Goal: Navigation & Orientation: Find specific page/section

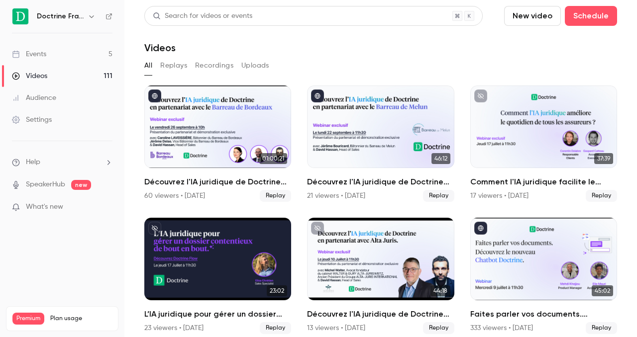
click at [87, 18] on button "button" at bounding box center [92, 16] width 12 height 12
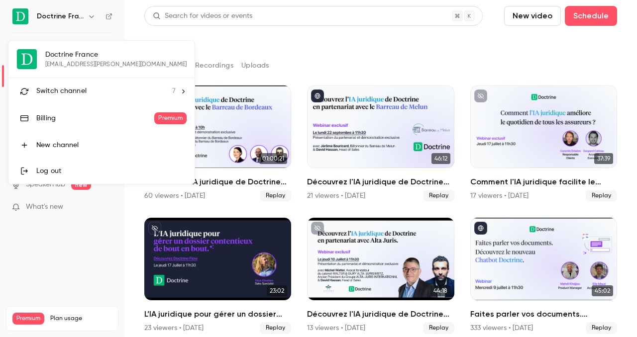
click at [78, 92] on span "Switch channel" at bounding box center [61, 91] width 50 height 10
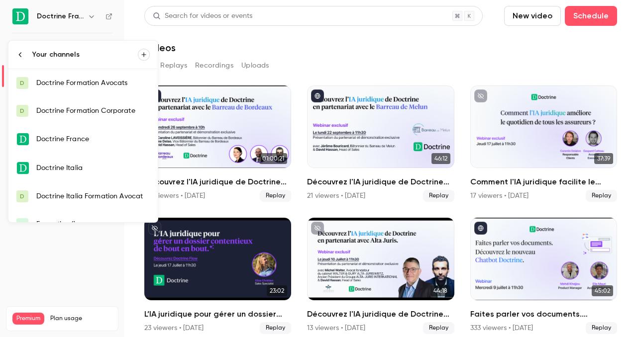
click at [81, 85] on div "Doctrine Formation Avocats" at bounding box center [92, 83] width 113 height 10
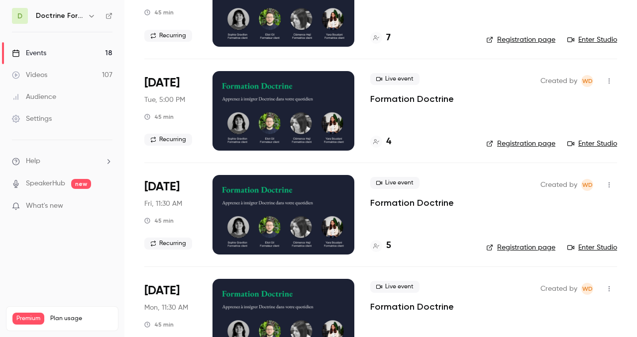
scroll to position [161, 0]
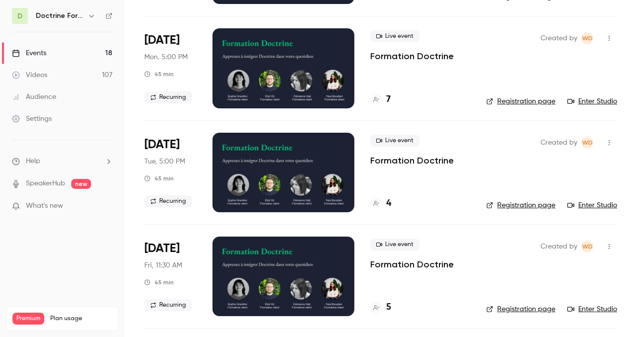
click at [85, 8] on div "D Doctrine Formation Avocats" at bounding box center [62, 16] width 100 height 16
click at [78, 16] on h6 "Doctrine Formation Avocats" at bounding box center [60, 16] width 48 height 10
click at [88, 11] on button "button" at bounding box center [92, 16] width 12 height 12
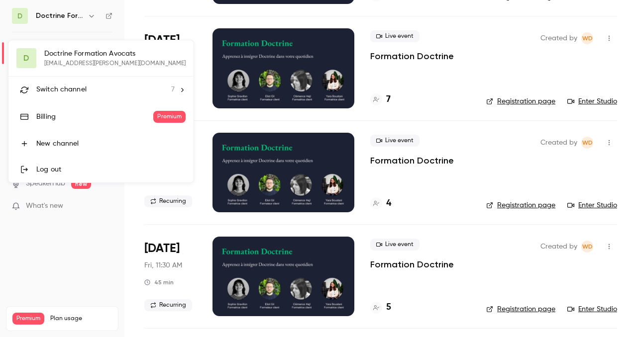
click at [85, 87] on span "Switch channel" at bounding box center [61, 90] width 50 height 10
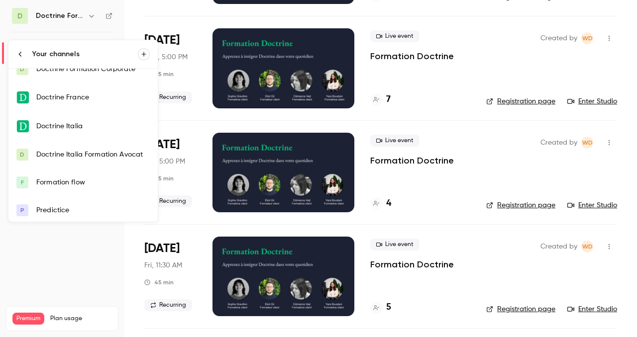
scroll to position [44, 0]
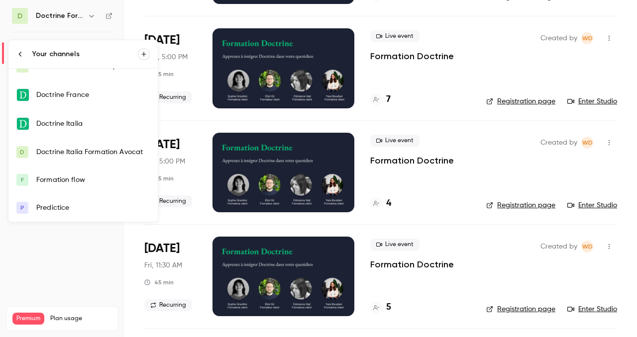
click at [77, 174] on link "F Formation flow" at bounding box center [82, 180] width 149 height 28
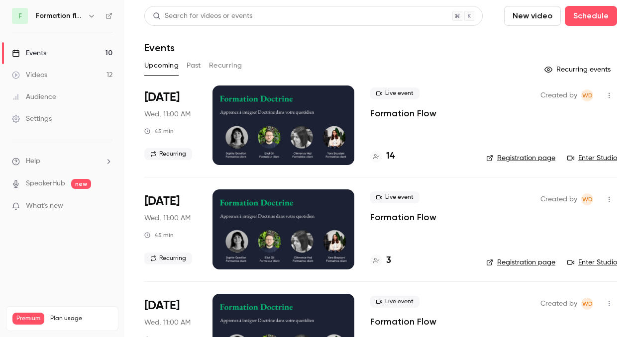
click at [610, 94] on icon "button" at bounding box center [609, 95] width 8 height 7
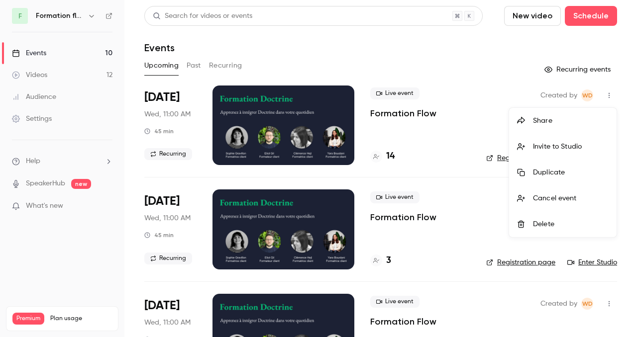
click at [540, 145] on div "Invite to Studio" at bounding box center [571, 147] width 76 height 10
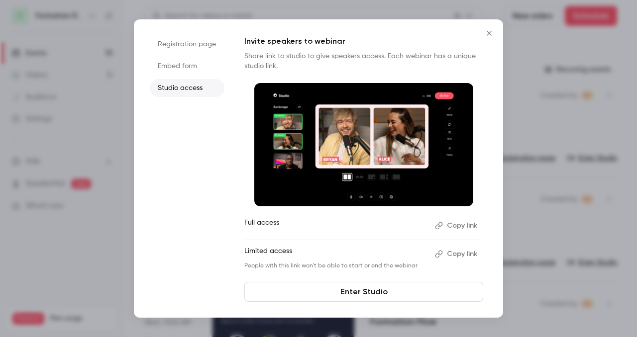
click at [179, 63] on li "Embed form" at bounding box center [187, 66] width 75 height 18
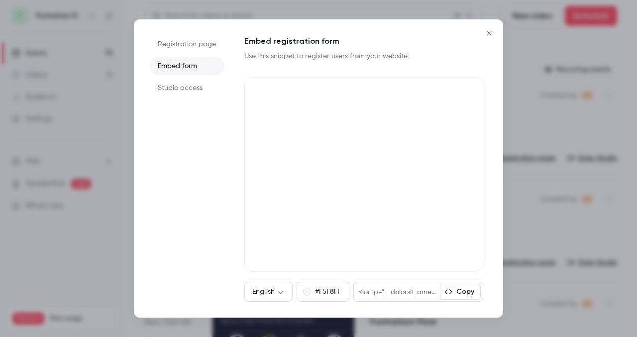
click at [185, 75] on li "Embed form" at bounding box center [187, 66] width 75 height 18
click at [181, 45] on li "Registration page" at bounding box center [187, 44] width 75 height 18
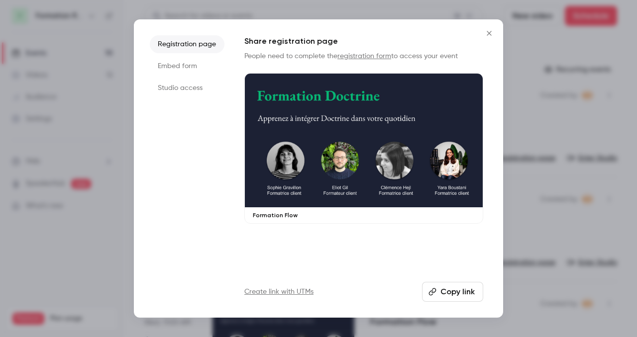
click at [180, 59] on li "Embed form" at bounding box center [187, 66] width 75 height 18
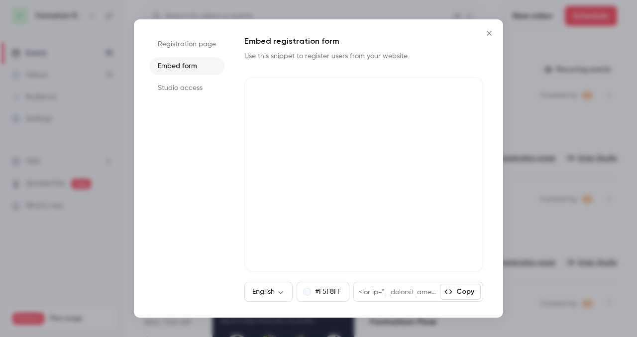
click at [197, 173] on ul "Registration page Embed form Studio access" at bounding box center [187, 168] width 75 height 267
